Goal: Information Seeking & Learning: Learn about a topic

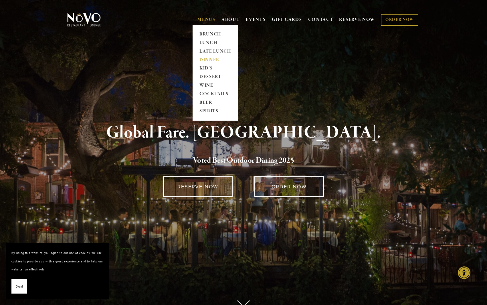
click at [207, 62] on link "DINNER" at bounding box center [215, 60] width 36 height 9
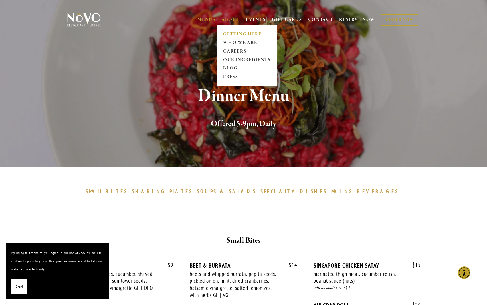
click at [235, 35] on link "GETTING HERE" at bounding box center [246, 34] width 51 height 9
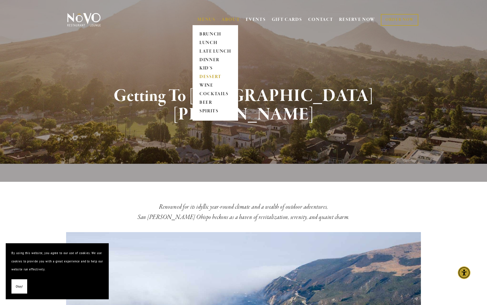
click at [208, 77] on link "DESSERT" at bounding box center [215, 77] width 36 height 9
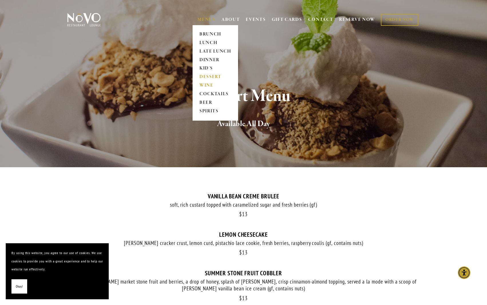
click at [202, 85] on link "WINE" at bounding box center [215, 85] width 36 height 9
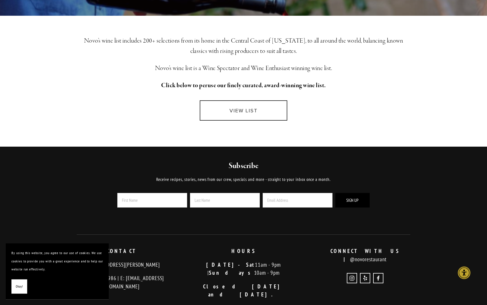
scroll to position [146, 0]
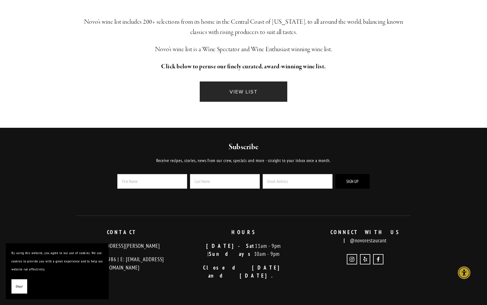
click at [254, 97] on link "VIEW LIST" at bounding box center [243, 91] width 87 height 20
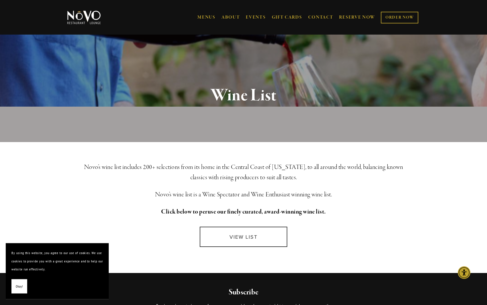
scroll to position [0, 0]
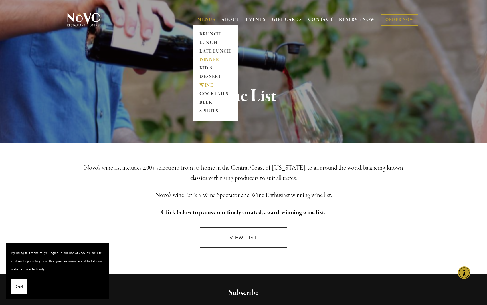
click at [206, 62] on link "DINNER" at bounding box center [215, 60] width 36 height 9
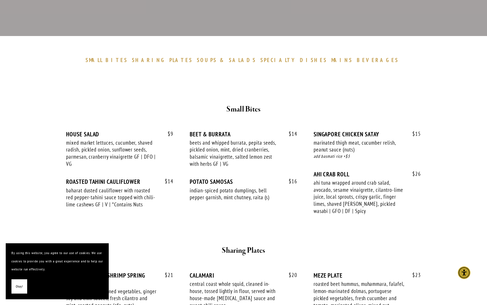
scroll to position [117, 0]
